Goal: Task Accomplishment & Management: Use online tool/utility

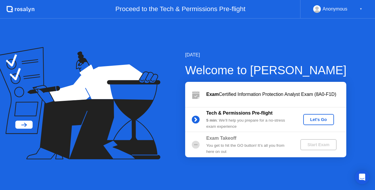
click at [312, 119] on div "Let's Go" at bounding box center [319, 119] width 26 height 5
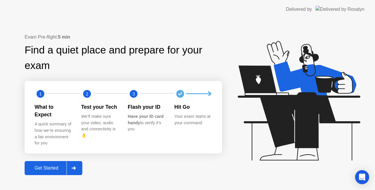
click at [63, 166] on div "Get Started" at bounding box center [46, 168] width 40 height 5
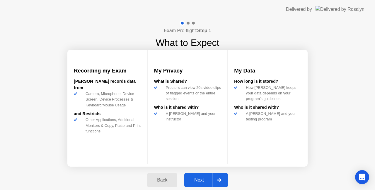
click at [202, 186] on button "Next" at bounding box center [206, 180] width 44 height 14
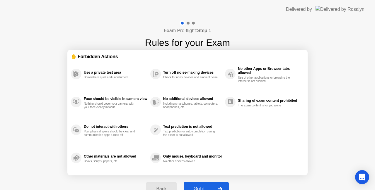
click at [202, 187] on div "Got it" at bounding box center [199, 189] width 28 height 5
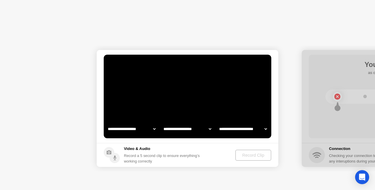
select select "**********"
select select "*******"
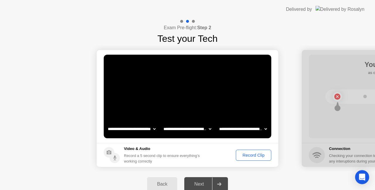
click at [249, 155] on div "Record Clip" at bounding box center [253, 155] width 31 height 5
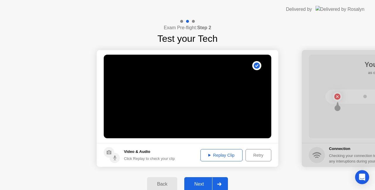
click at [232, 155] on div "Replay Clip" at bounding box center [221, 155] width 38 height 5
click at [209, 183] on div "Next" at bounding box center [199, 184] width 26 height 5
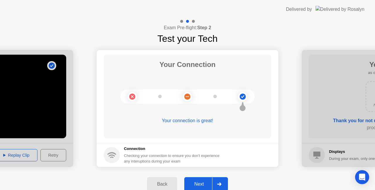
click at [207, 181] on button "Next" at bounding box center [206, 185] width 44 height 14
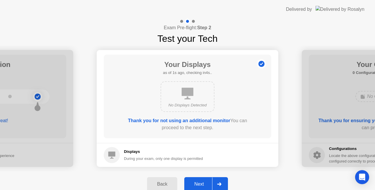
click at [207, 181] on button "Next" at bounding box center [206, 185] width 44 height 14
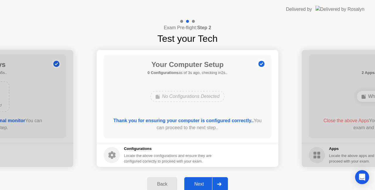
click at [207, 181] on button "Next" at bounding box center [206, 185] width 44 height 14
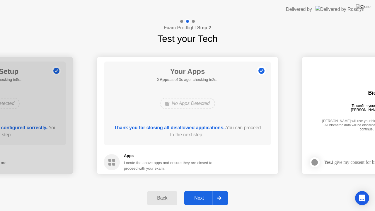
click at [202, 190] on div "Next" at bounding box center [199, 197] width 26 height 5
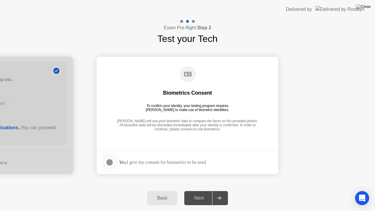
click at [146, 163] on div "Yes, I give my consent for biometrics to be used" at bounding box center [162, 162] width 87 height 6
click at [109, 161] on div at bounding box center [109, 162] width 7 height 7
click at [202, 190] on button "Next" at bounding box center [206, 198] width 44 height 14
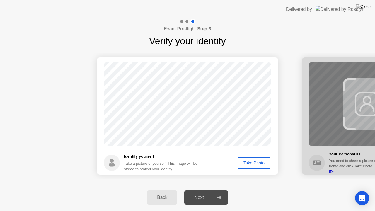
click at [251, 164] on div "Take Photo" at bounding box center [254, 163] width 30 height 5
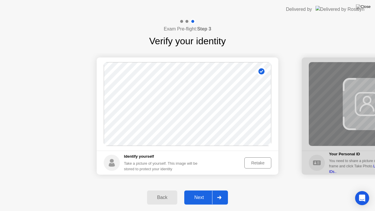
click at [205, 190] on div "Next" at bounding box center [199, 197] width 26 height 5
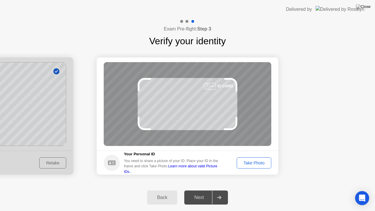
click at [249, 167] on button "Take Photo" at bounding box center [254, 162] width 35 height 11
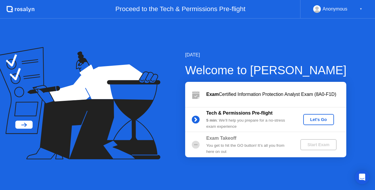
click at [319, 121] on div "Let's Go" at bounding box center [319, 119] width 26 height 5
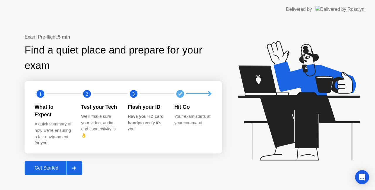
click at [37, 166] on div "Get Started" at bounding box center [46, 168] width 40 height 5
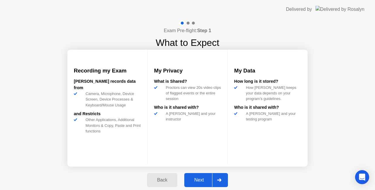
click at [205, 176] on button "Next" at bounding box center [206, 180] width 44 height 14
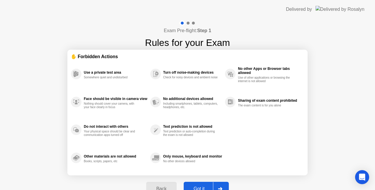
click at [206, 187] on div "Got it" at bounding box center [199, 189] width 28 height 5
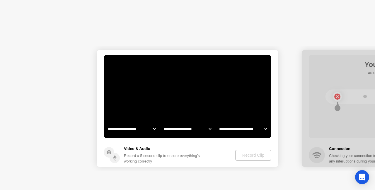
select select "**********"
select select "*******"
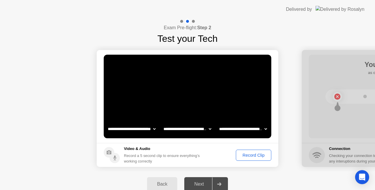
click at [250, 158] on div "Record Clip" at bounding box center [253, 155] width 31 height 5
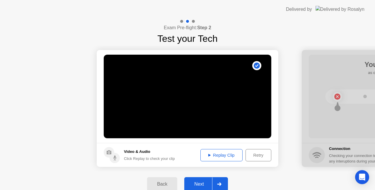
click at [228, 157] on div "Replay Clip" at bounding box center [221, 155] width 38 height 5
click at [207, 182] on div "Next" at bounding box center [199, 184] width 26 height 5
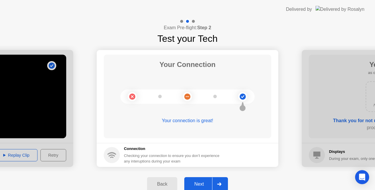
click at [207, 182] on div "Next" at bounding box center [199, 184] width 26 height 5
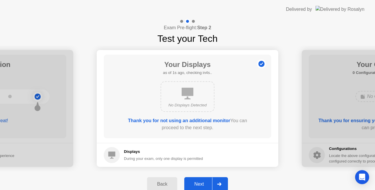
click at [207, 182] on div "Next" at bounding box center [199, 184] width 26 height 5
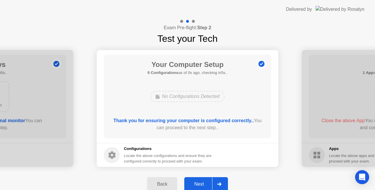
click at [207, 182] on div "Next" at bounding box center [199, 184] width 26 height 5
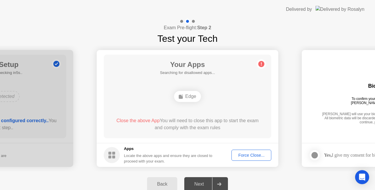
click at [255, 154] on div "Force Close..." at bounding box center [251, 155] width 36 height 5
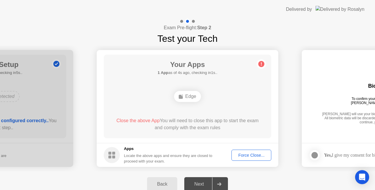
click at [249, 154] on div "Force Close..." at bounding box center [251, 155] width 36 height 5
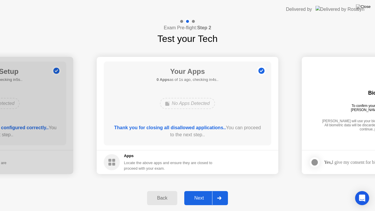
click at [203, 190] on div "Next" at bounding box center [199, 197] width 26 height 5
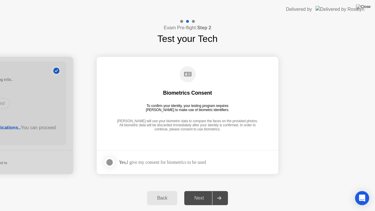
click at [111, 159] on div at bounding box center [109, 162] width 7 height 7
click at [205, 190] on div "Next" at bounding box center [199, 197] width 26 height 5
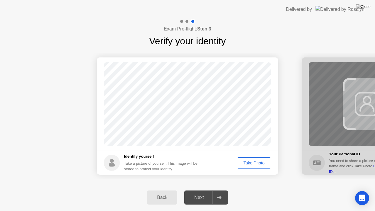
click at [245, 164] on div "Take Photo" at bounding box center [254, 163] width 30 height 5
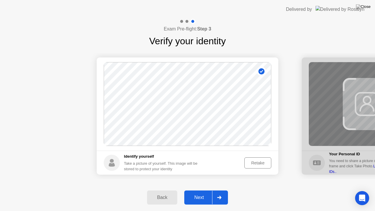
click at [205, 190] on div "Next" at bounding box center [199, 197] width 26 height 5
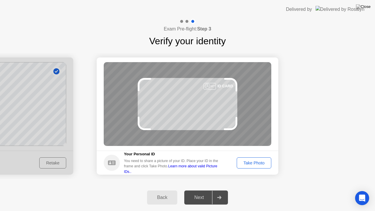
click at [245, 166] on button "Take Photo" at bounding box center [254, 162] width 35 height 11
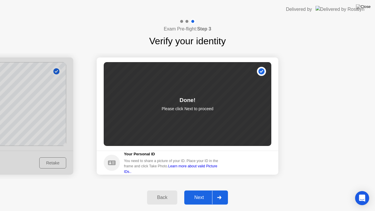
click at [206, 190] on div "Next" at bounding box center [199, 197] width 26 height 5
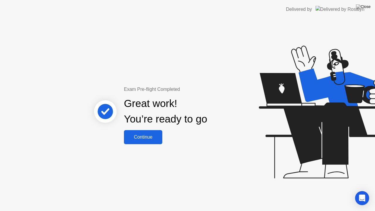
click at [144, 142] on button "Continue" at bounding box center [143, 137] width 38 height 14
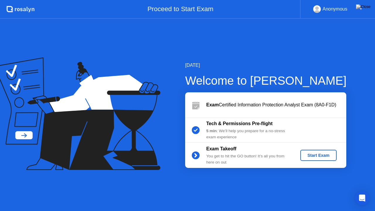
click at [327, 158] on div "Start Exam" at bounding box center [318, 155] width 31 height 5
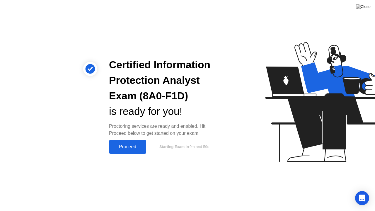
click at [129, 146] on div "Proceed" at bounding box center [128, 146] width 34 height 5
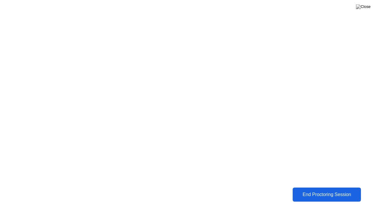
click at [326, 190] on div "End Proctoring Session" at bounding box center [326, 194] width 65 height 5
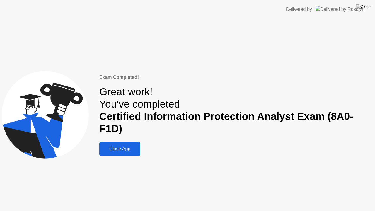
click at [121, 150] on div "Close App" at bounding box center [119, 148] width 37 height 5
